Goal: Find specific page/section: Find specific page/section

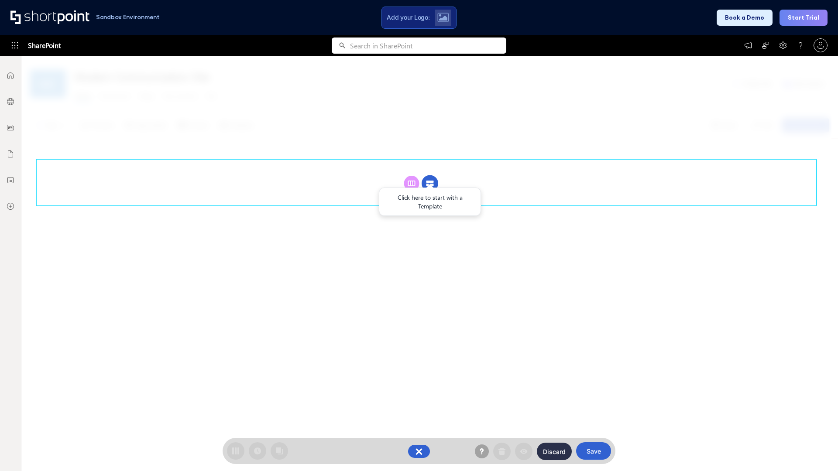
click at [430, 183] on circle at bounding box center [429, 183] width 17 height 17
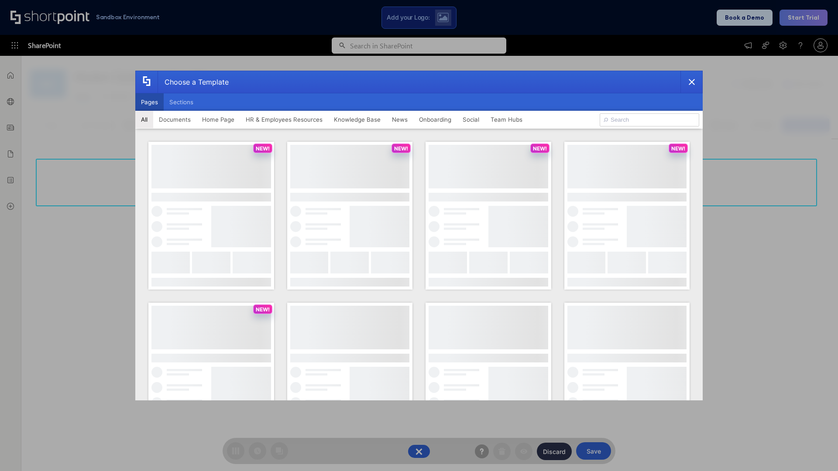
click at [149, 102] on button "Pages" at bounding box center [149, 101] width 28 height 17
type input "HR 11"
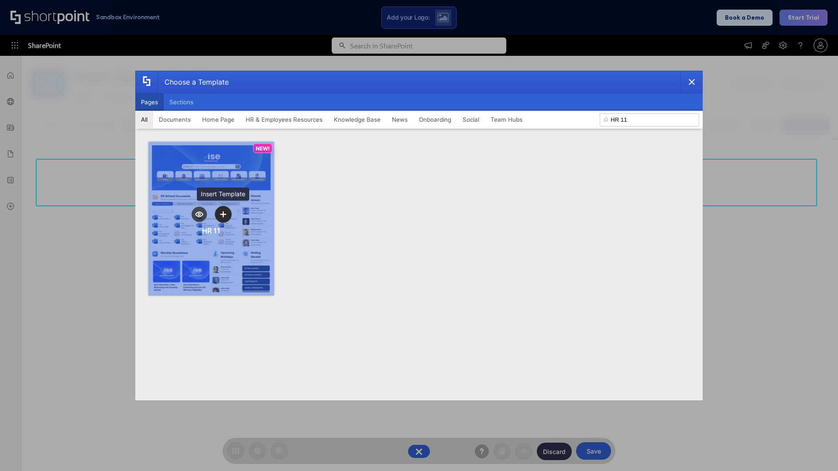
click at [223, 214] on icon "template selector" at bounding box center [223, 214] width 6 height 6
